Goal: Transaction & Acquisition: Purchase product/service

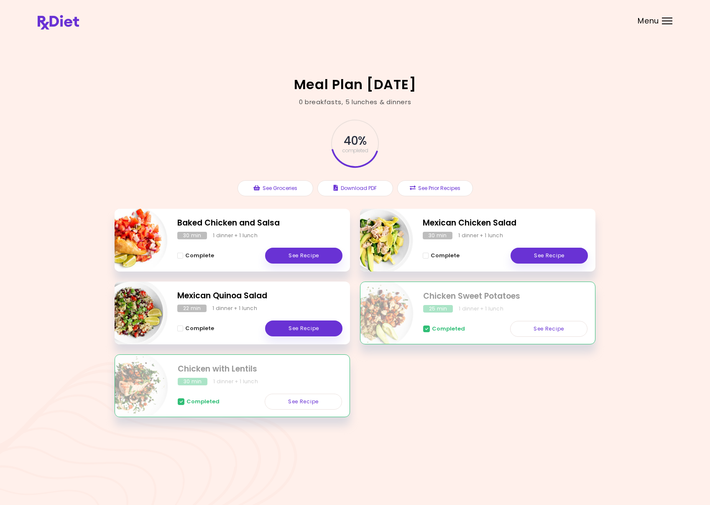
click at [665, 21] on div "Menu" at bounding box center [667, 21] width 10 height 7
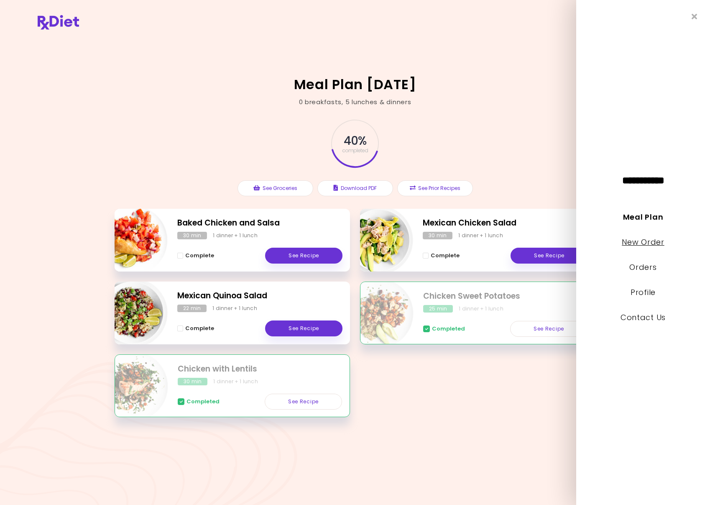
click at [635, 243] on link "New Order" at bounding box center [643, 242] width 42 height 10
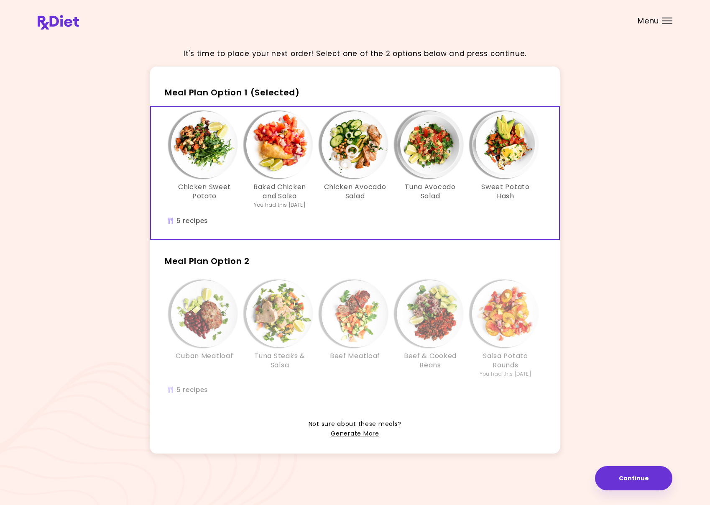
click at [356, 283] on img "Info - Beef Meatloaf - Meal Plan Option 2" at bounding box center [354, 313] width 67 height 67
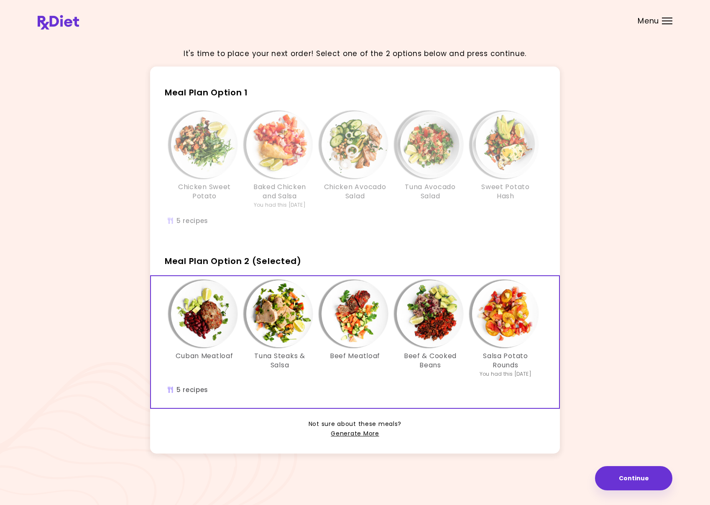
click at [354, 152] on img "Info - Chicken Avocado Salad - Meal Plan Option 1" at bounding box center [354, 144] width 67 height 67
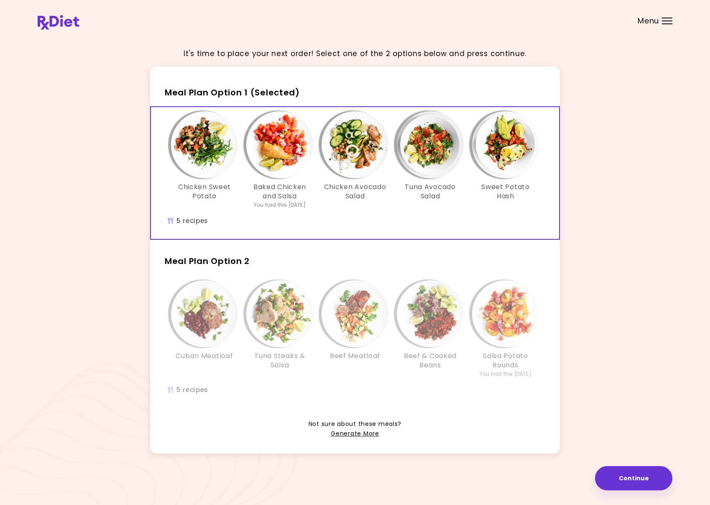
click at [348, 315] on img "Info - Beef Meatloaf - Meal Plan Option 2" at bounding box center [354, 313] width 67 height 67
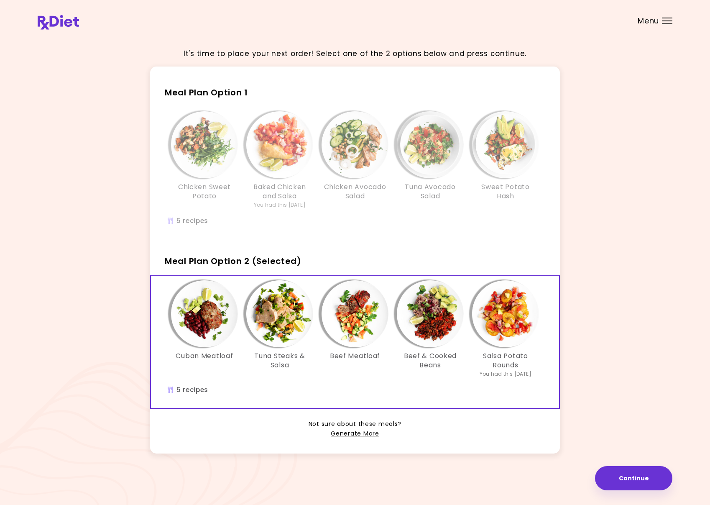
click at [348, 157] on img "Info - Chicken Avocado Salad - Meal Plan Option 1" at bounding box center [354, 144] width 67 height 67
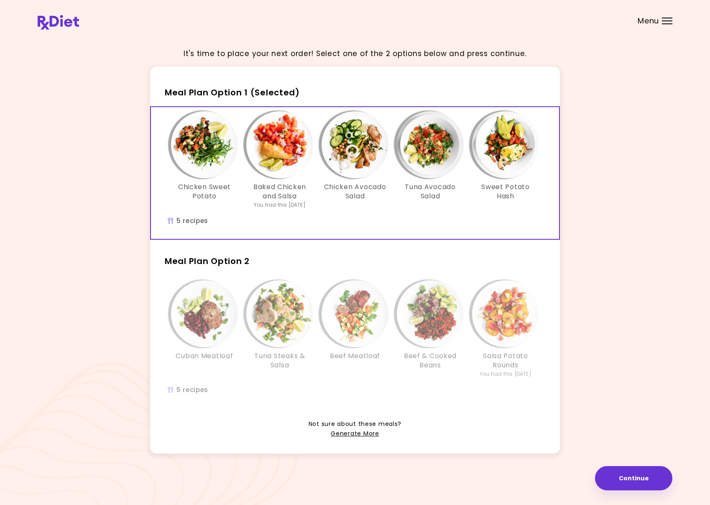
click at [337, 306] on img "Info - Beef Meatloaf - Meal Plan Option 2" at bounding box center [354, 313] width 67 height 67
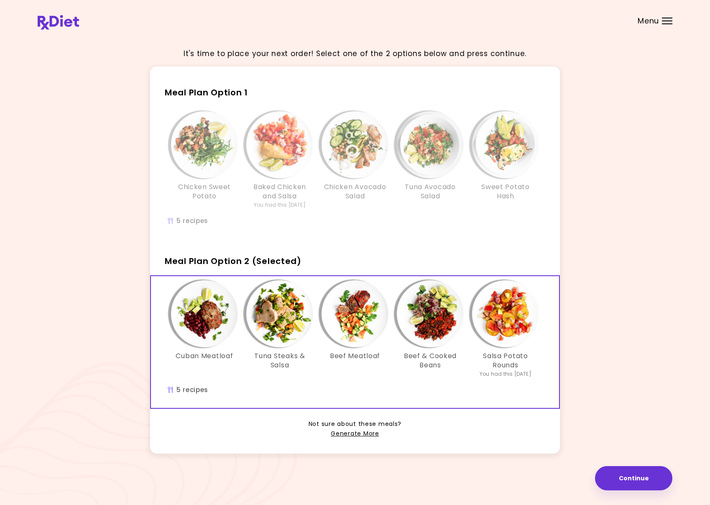
click at [351, 136] on img "Info - Chicken Avocado Salad - Meal Plan Option 1" at bounding box center [354, 144] width 67 height 67
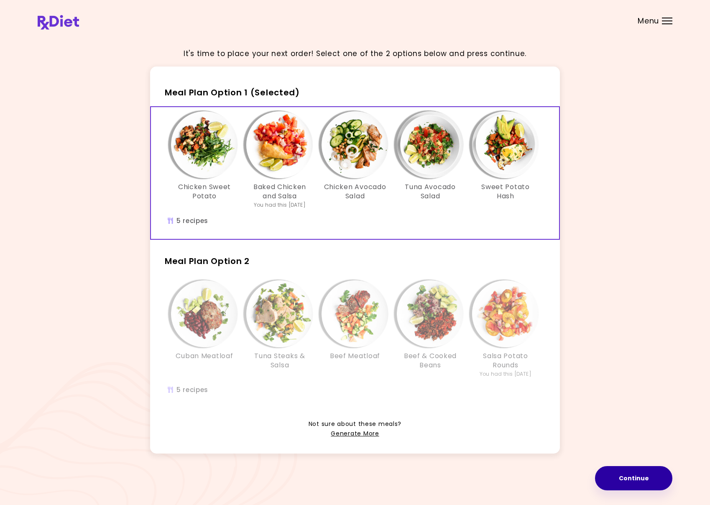
click at [632, 477] on button "Continue" at bounding box center [633, 478] width 77 height 24
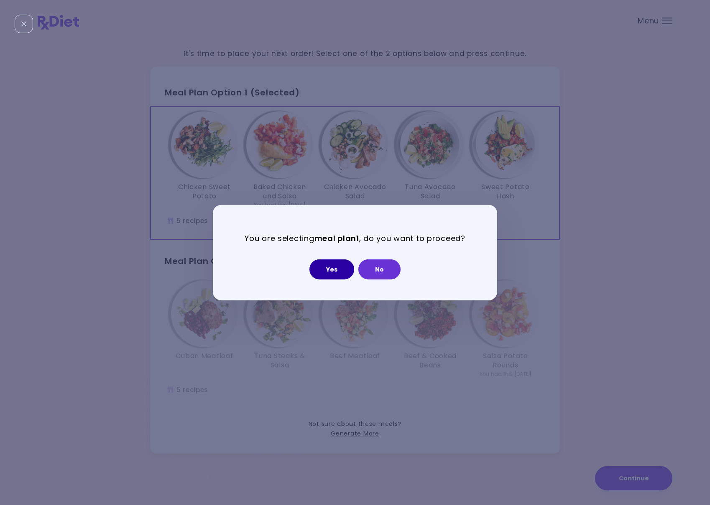
click at [335, 268] on button "Yes" at bounding box center [331, 269] width 45 height 20
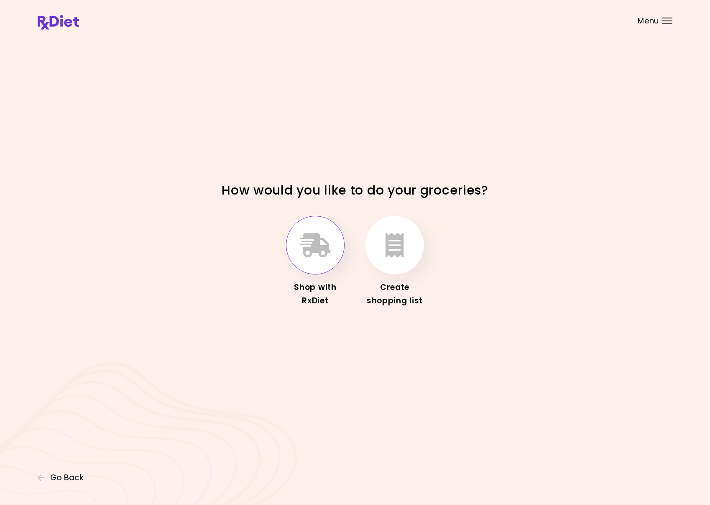
click at [317, 258] on button "button" at bounding box center [315, 245] width 59 height 59
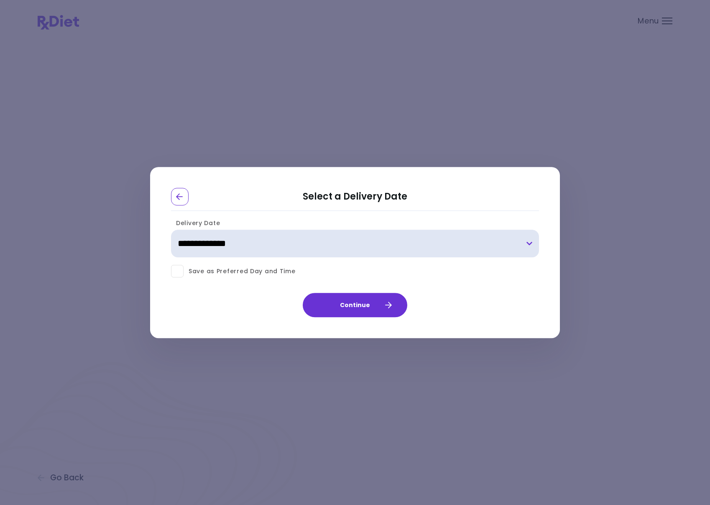
click at [300, 246] on select "**********" at bounding box center [355, 244] width 368 height 28
select select "**********"
click at [171, 230] on select "**********" at bounding box center [355, 244] width 368 height 28
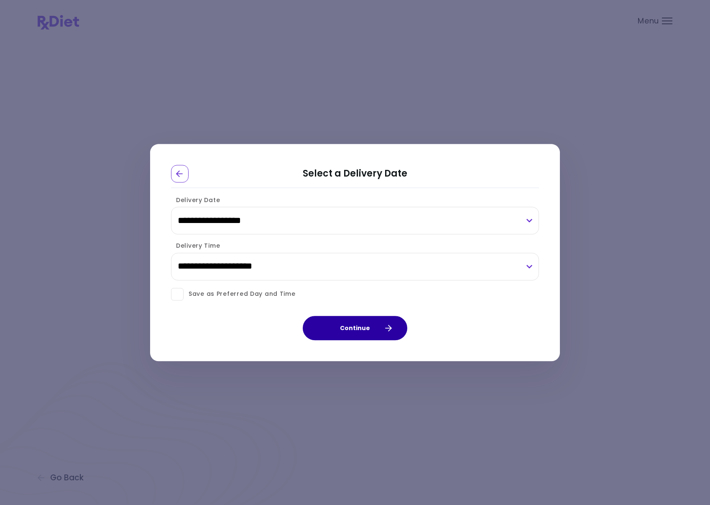
click at [352, 319] on button "Continue" at bounding box center [355, 328] width 105 height 24
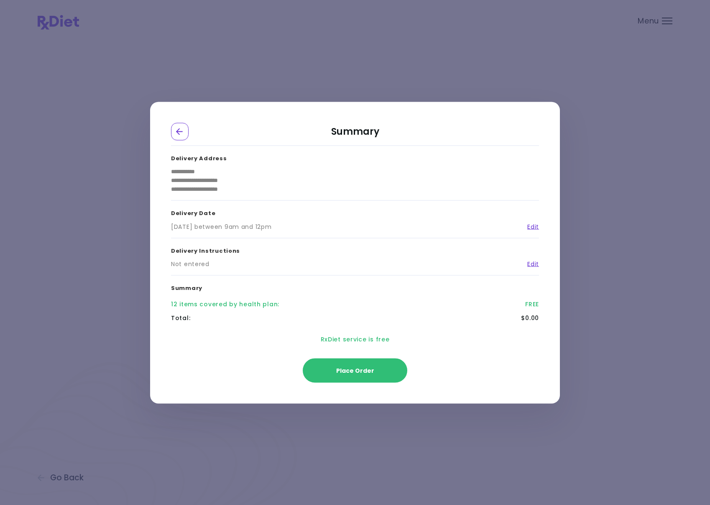
click at [426, 78] on div "**********" at bounding box center [355, 252] width 710 height 505
click at [180, 130] on icon "Go Back" at bounding box center [180, 132] width 8 height 8
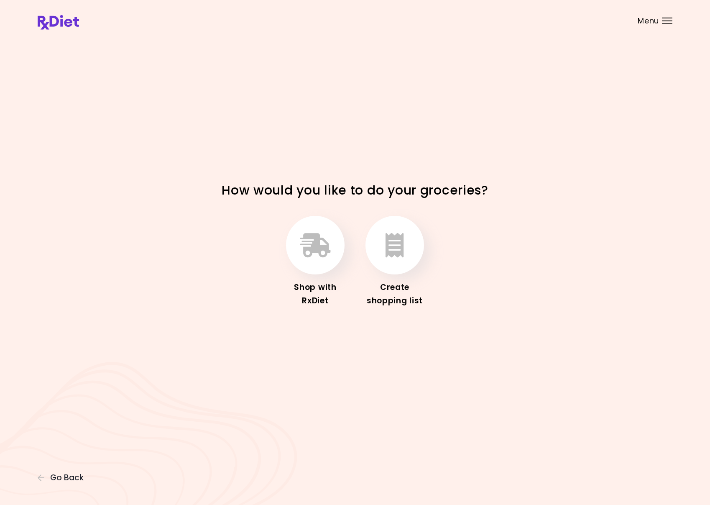
click at [667, 20] on div "Menu" at bounding box center [667, 21] width 10 height 7
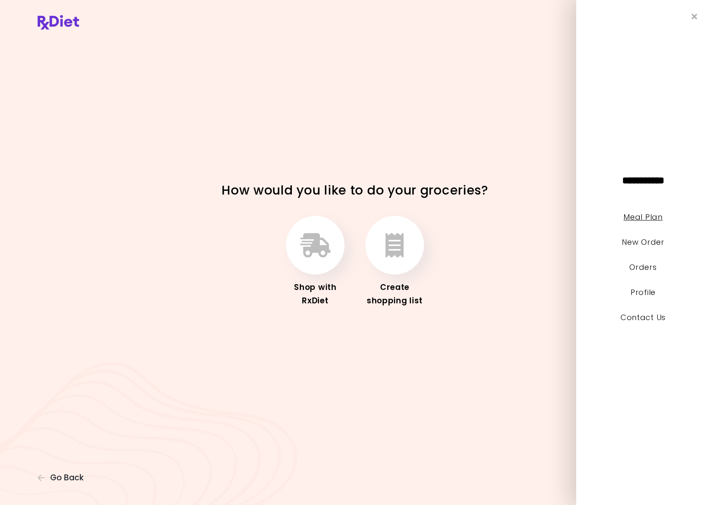
click at [641, 216] on link "Meal Plan" at bounding box center [642, 217] width 39 height 10
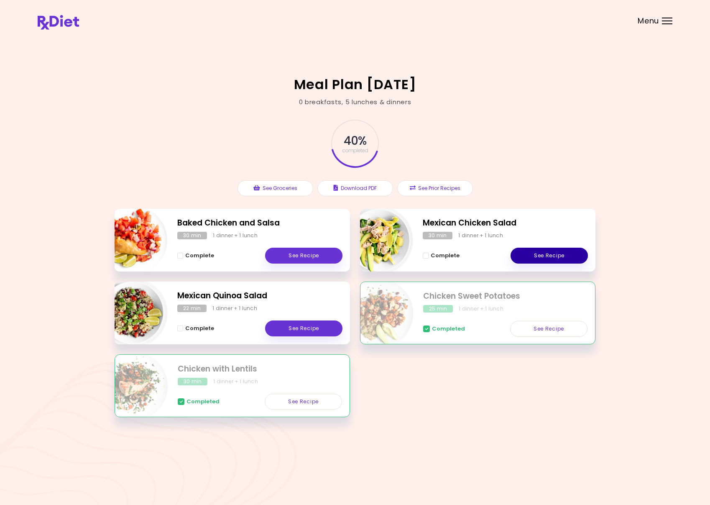
click at [528, 252] on link "See Recipe" at bounding box center [548, 255] width 77 height 16
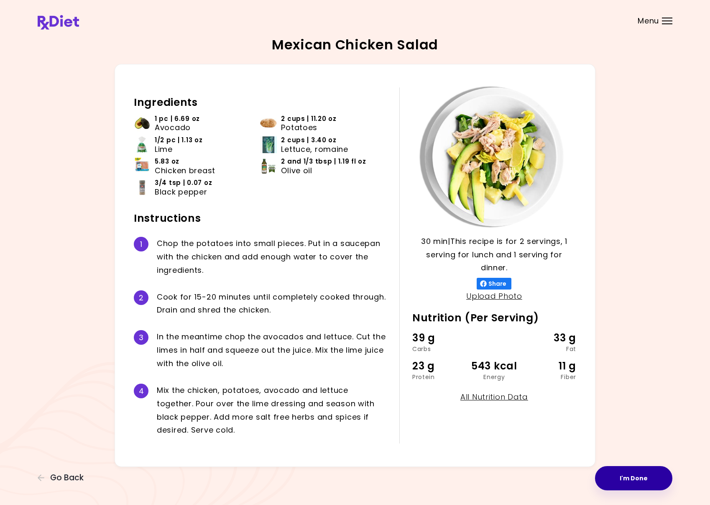
click at [627, 478] on button "I'm Done" at bounding box center [633, 478] width 77 height 24
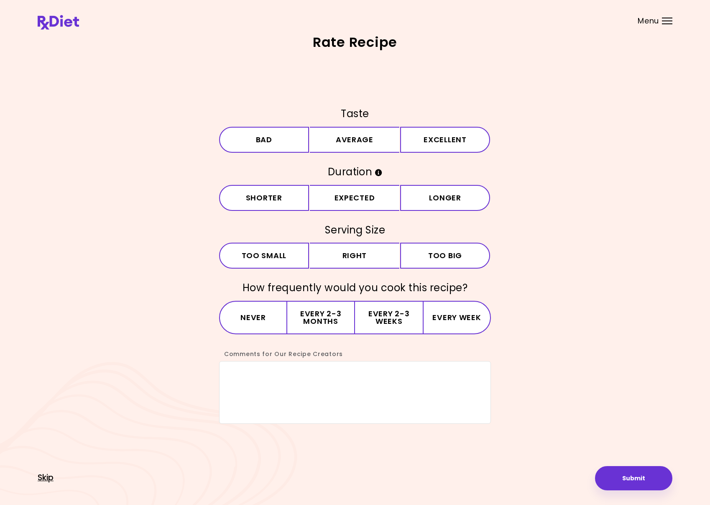
click at [48, 477] on span "Skip" at bounding box center [46, 477] width 16 height 9
